Goal: Find specific page/section: Find specific page/section

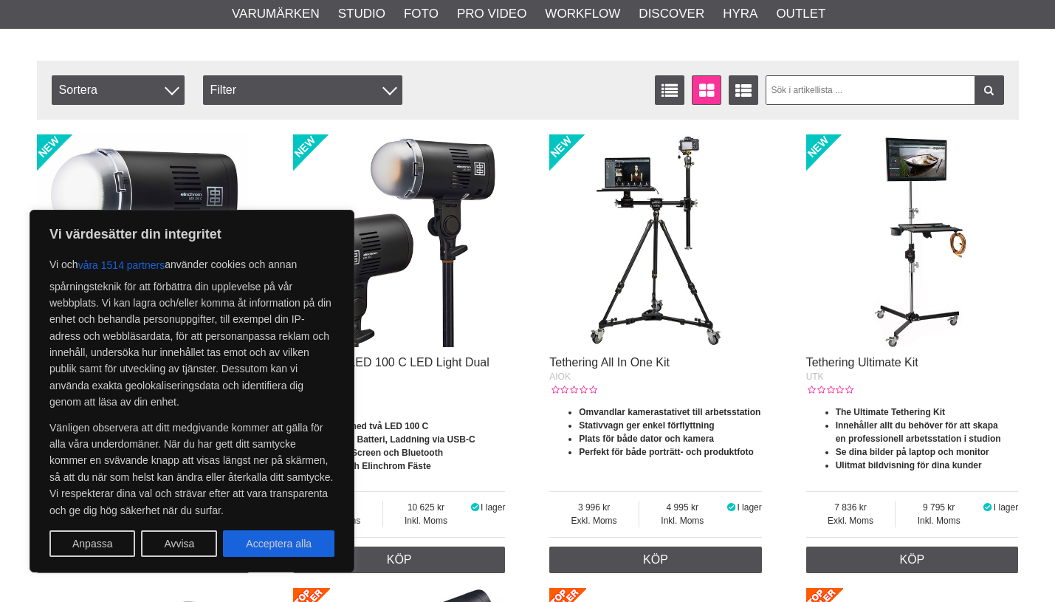
scroll to position [526, 0]
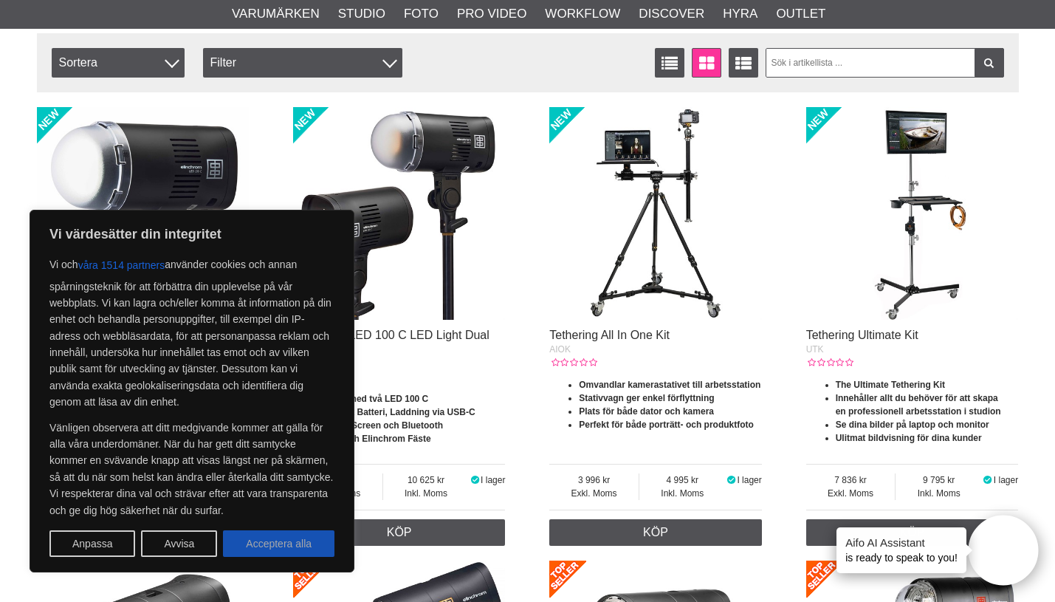
click at [289, 538] on button "Acceptera alla" at bounding box center [278, 543] width 111 height 27
checkbox input "true"
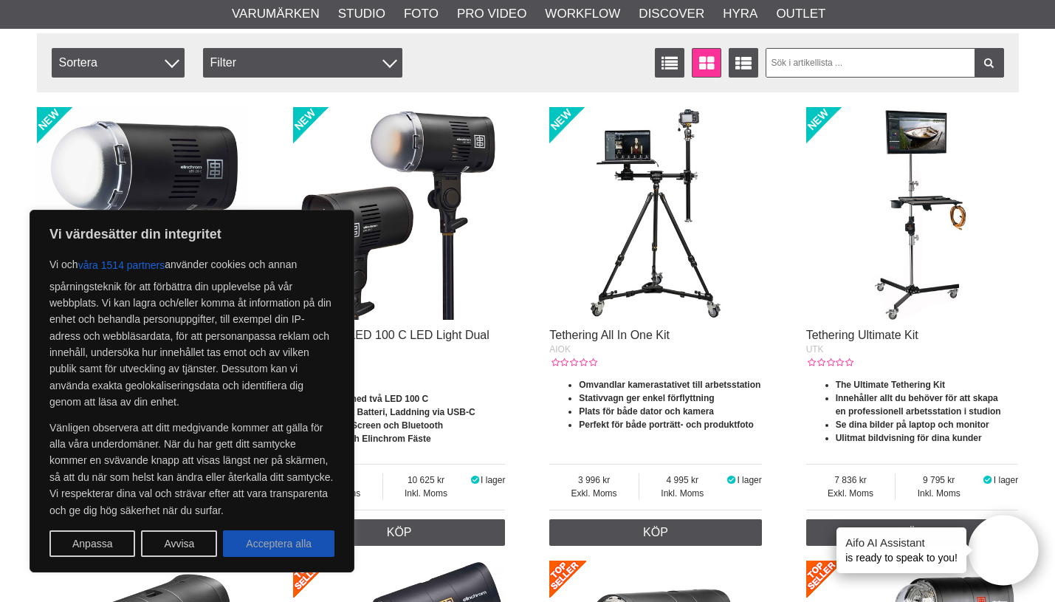
checkbox input "true"
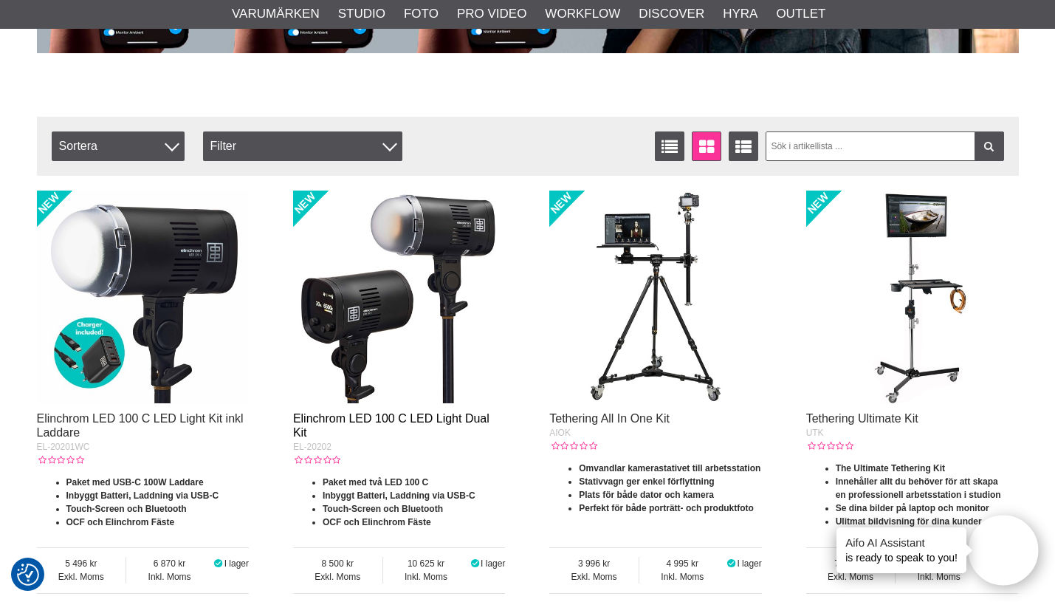
scroll to position [0, 0]
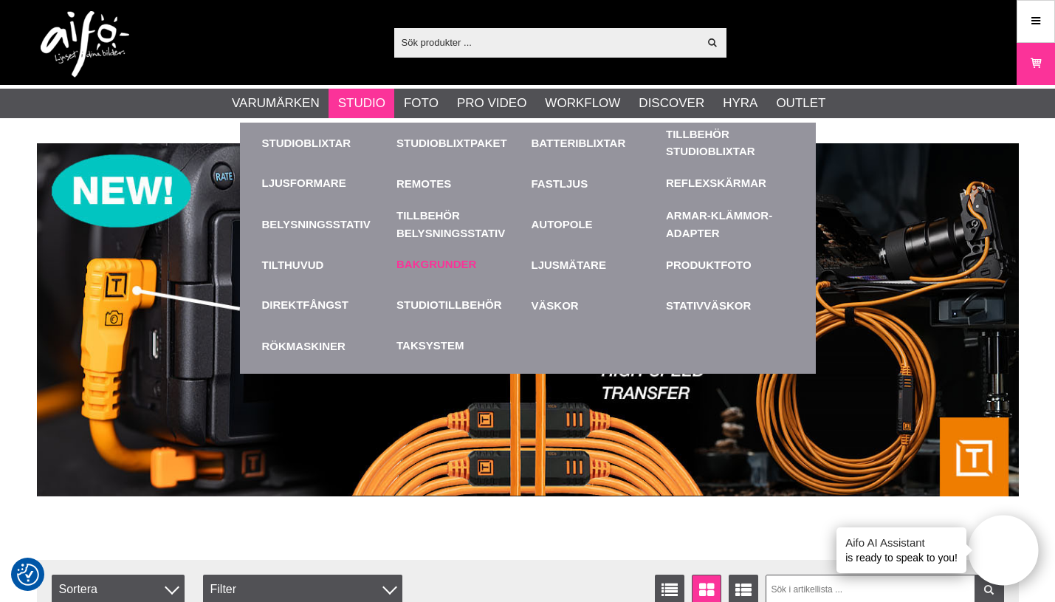
click at [447, 270] on link "Bakgrunder" at bounding box center [437, 264] width 80 height 17
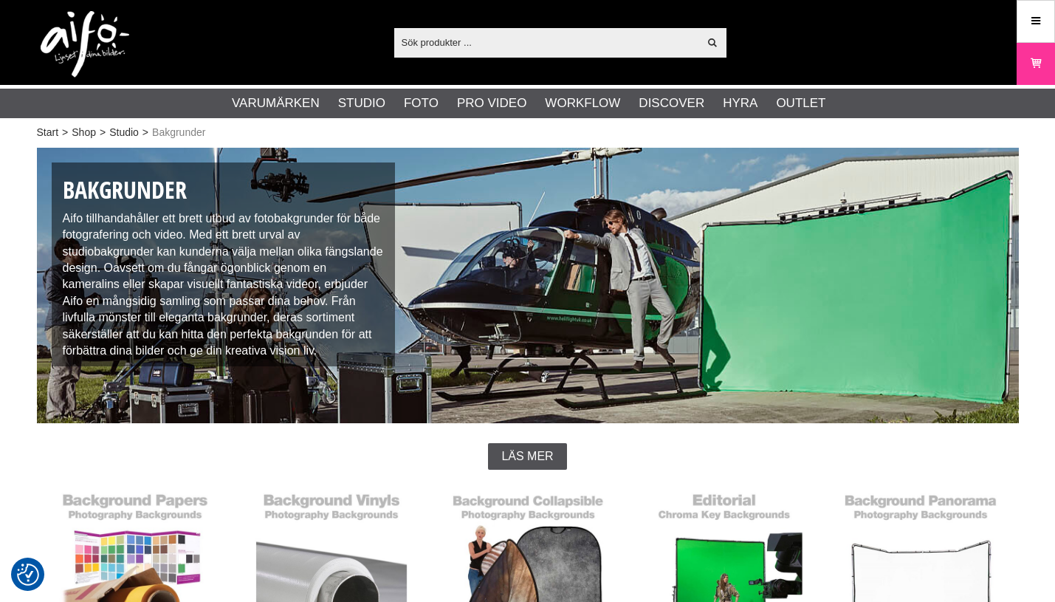
checkbox input "true"
